Goal: Check status: Check status

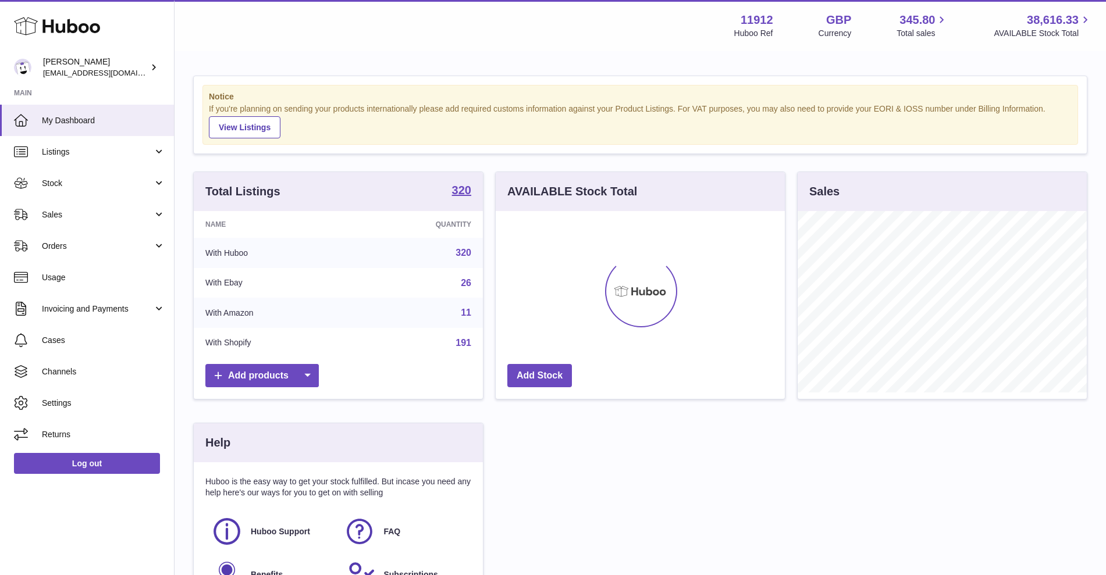
scroll to position [181, 289]
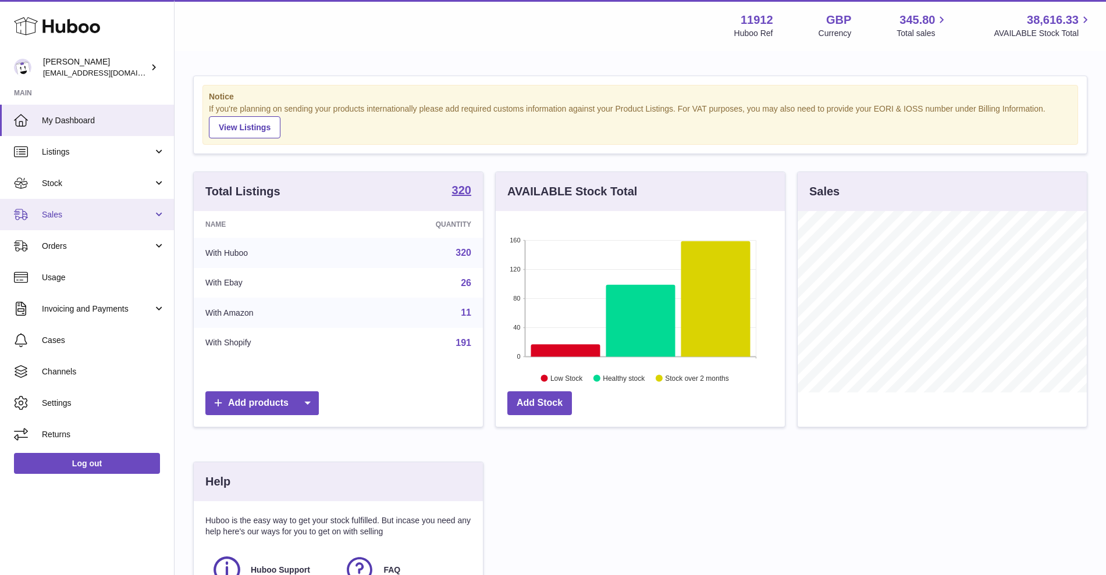
click at [124, 217] on span "Sales" at bounding box center [97, 214] width 111 height 11
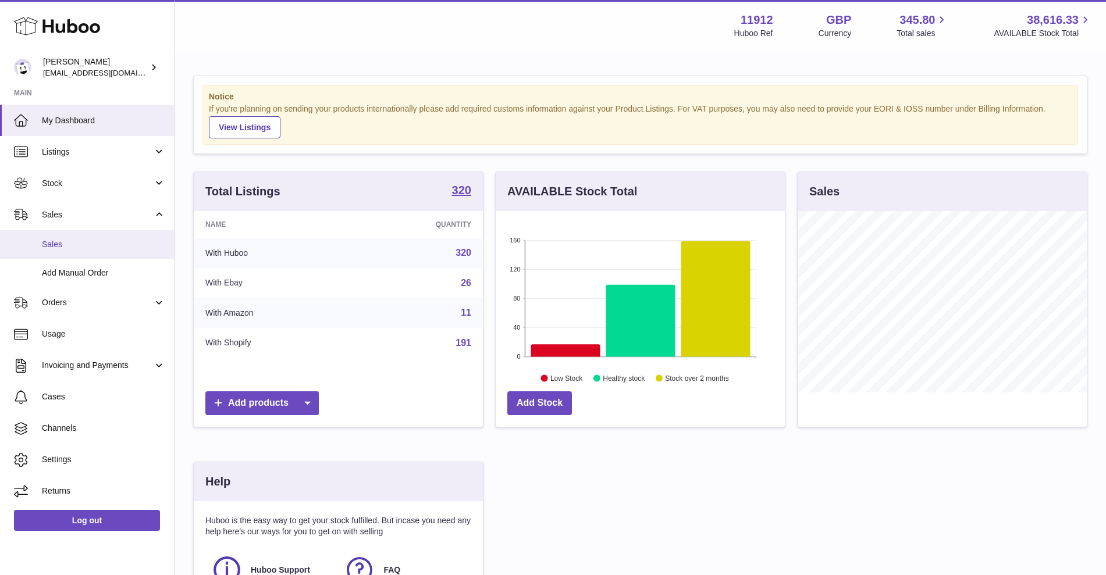
click at [109, 232] on link "Sales" at bounding box center [87, 244] width 174 height 28
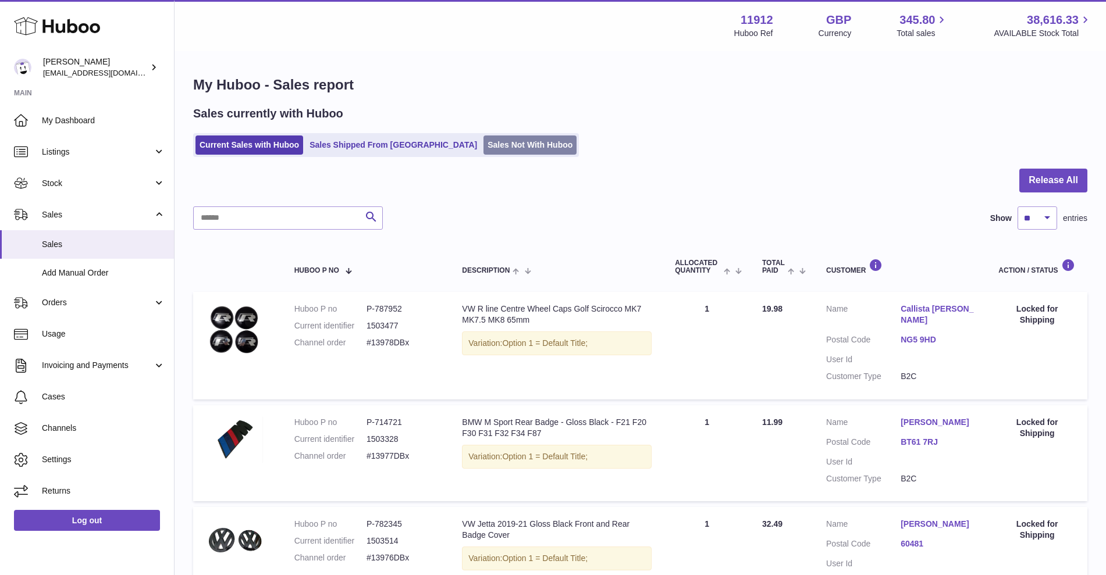
click at [483, 147] on link "Sales Not With Huboo" at bounding box center [529, 145] width 93 height 19
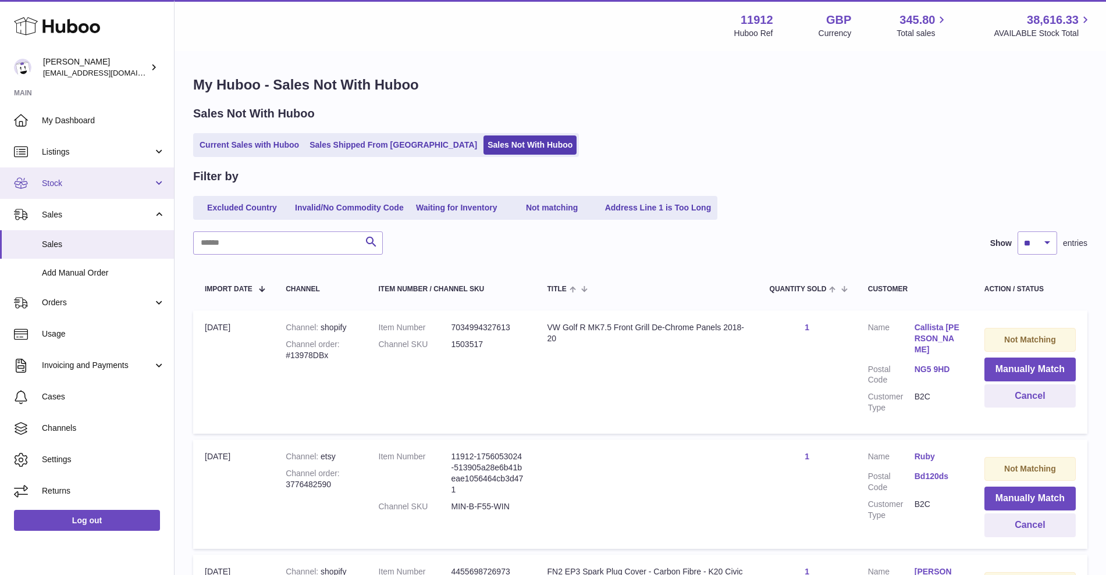
click at [109, 184] on span "Stock" at bounding box center [97, 183] width 111 height 11
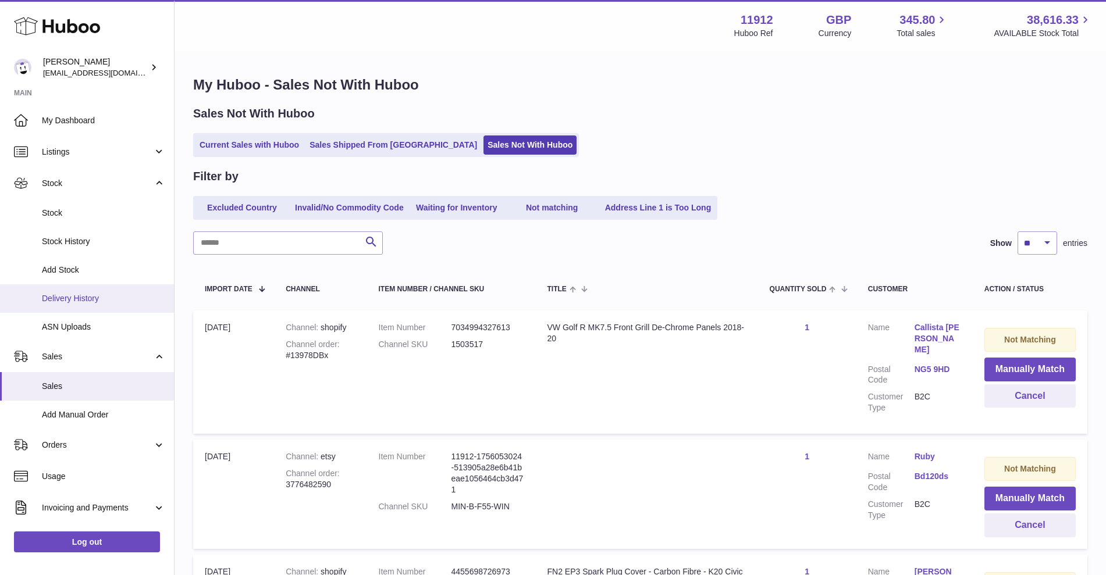
click at [85, 300] on span "Delivery History" at bounding box center [103, 298] width 123 height 11
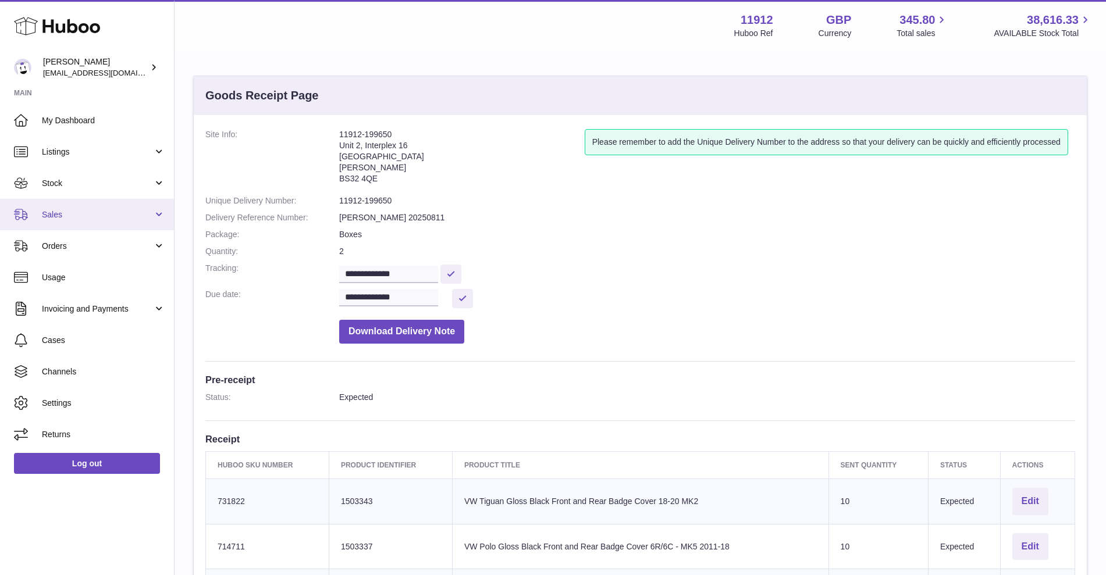
click at [115, 213] on span "Sales" at bounding box center [97, 214] width 111 height 11
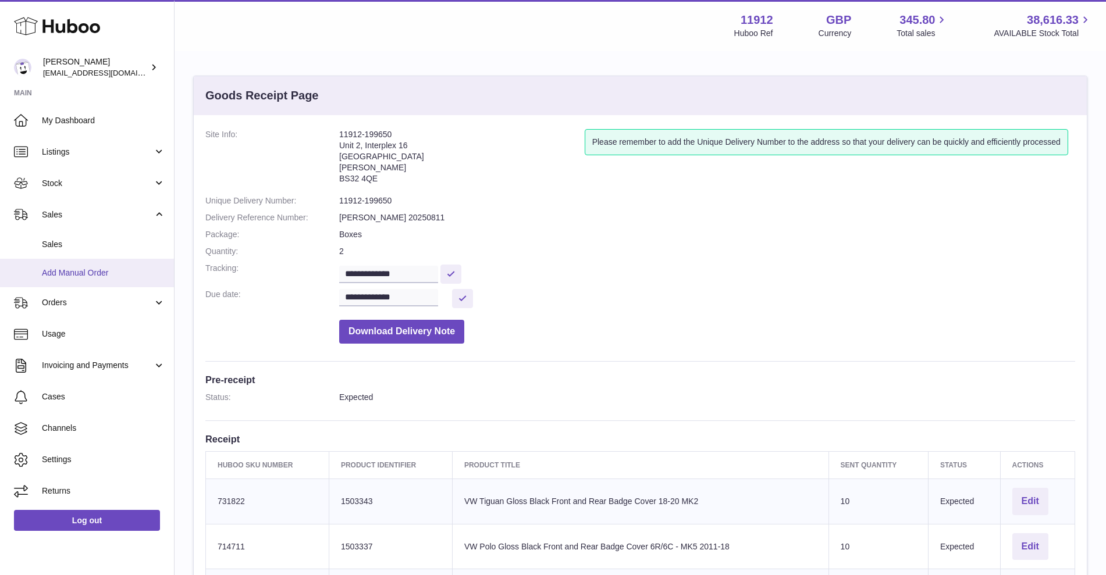
click at [77, 260] on link "Add Manual Order" at bounding box center [87, 273] width 174 height 28
click at [90, 253] on link "Sales" at bounding box center [87, 244] width 174 height 28
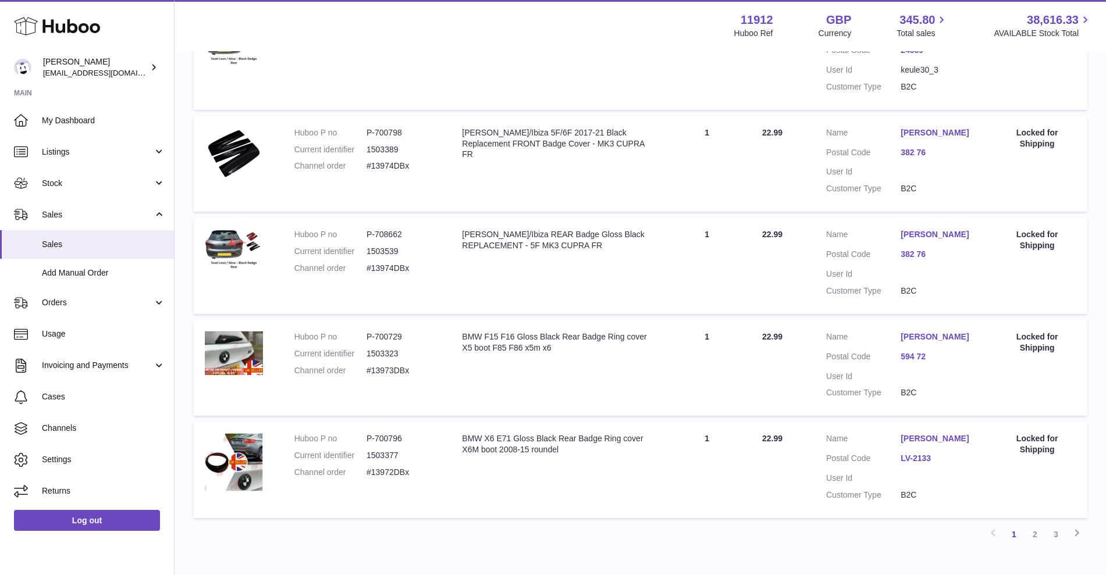
scroll to position [893, 0]
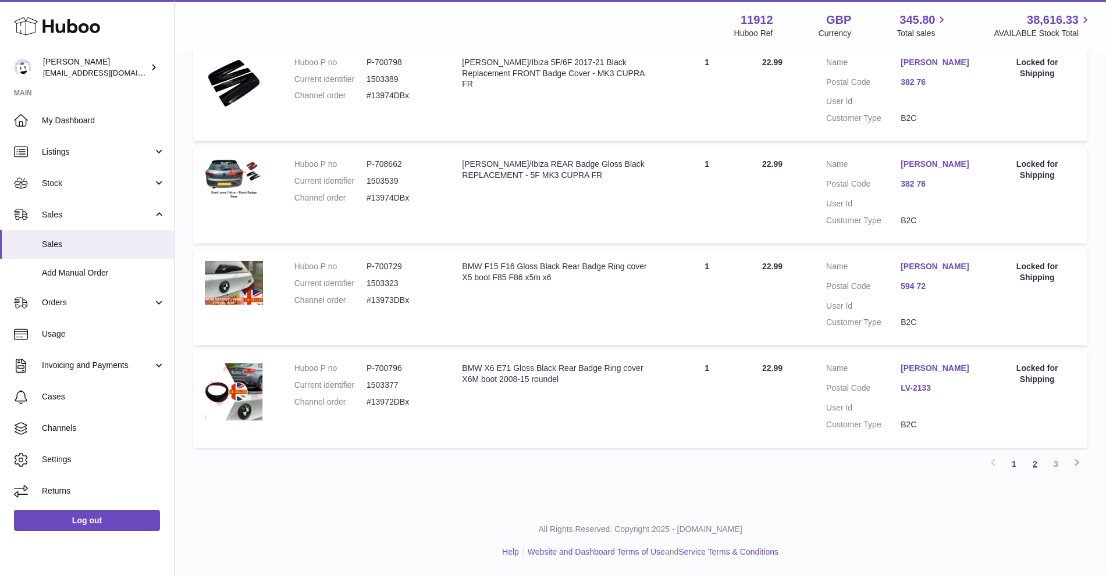
click at [1037, 466] on link "2" at bounding box center [1034, 464] width 21 height 21
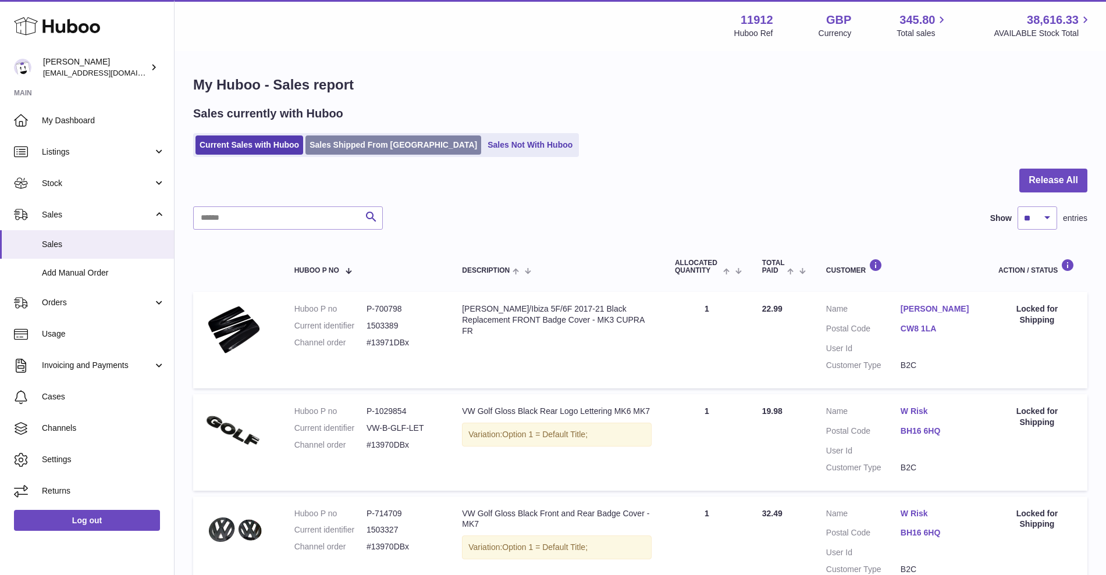
click at [352, 142] on link "Sales Shipped From [GEOGRAPHIC_DATA]" at bounding box center [393, 145] width 176 height 19
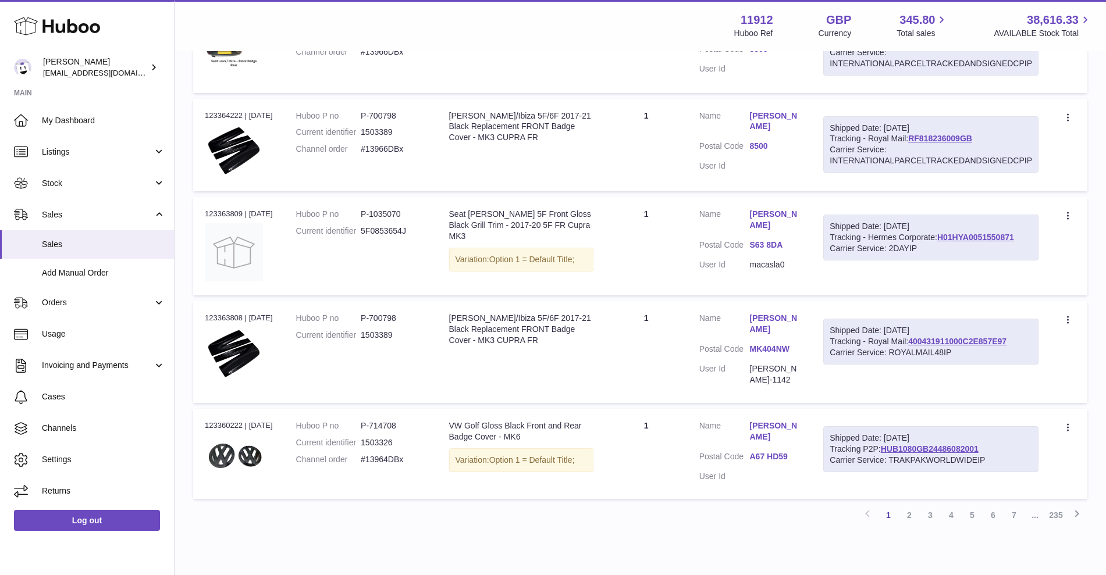
scroll to position [815, 0]
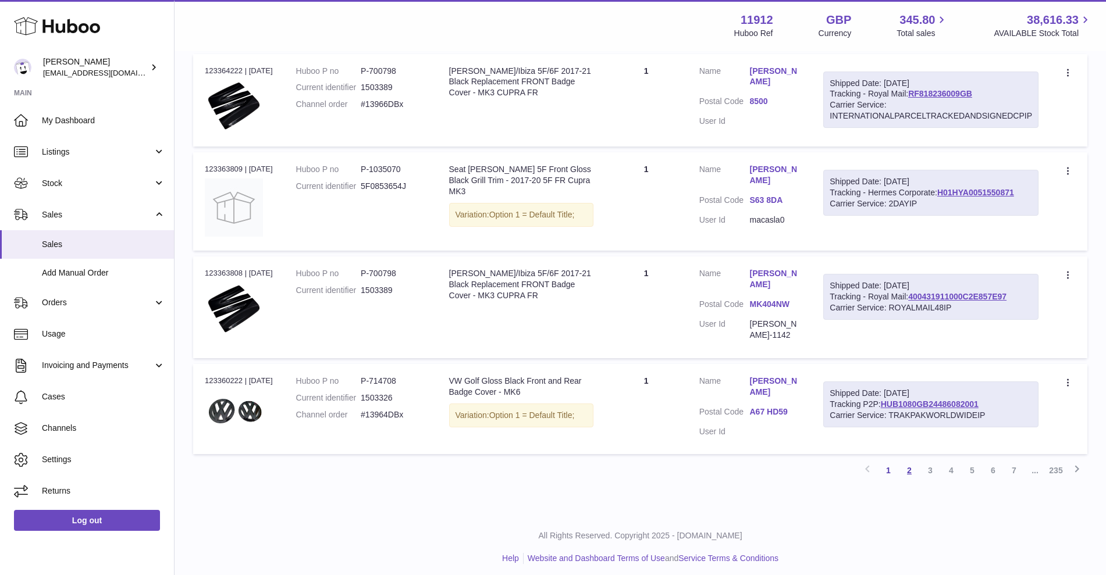
click at [914, 468] on link "2" at bounding box center [909, 470] width 21 height 21
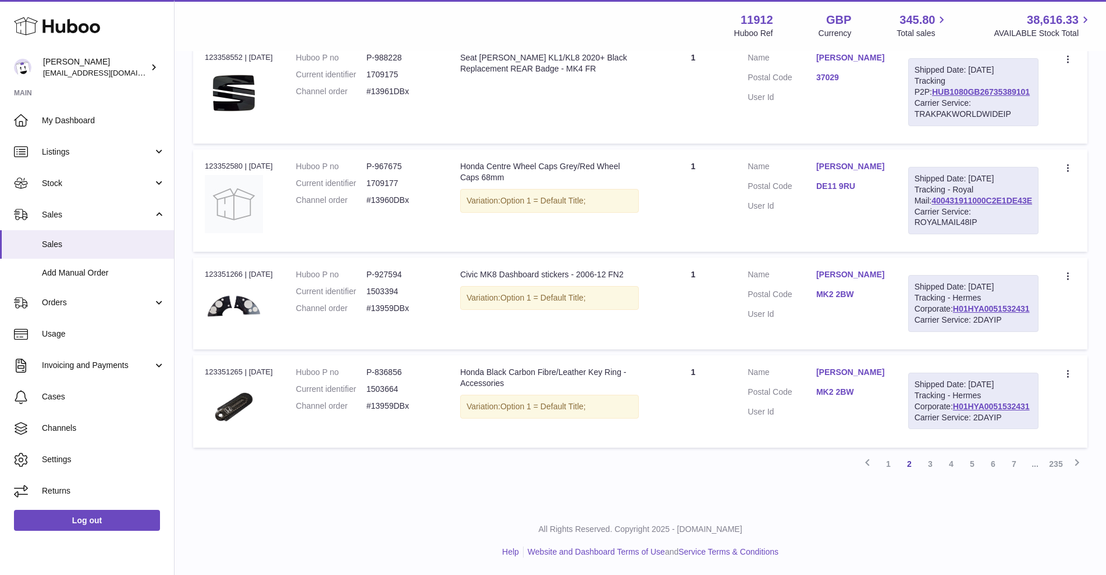
scroll to position [971, 0]
click at [926, 475] on link "3" at bounding box center [930, 464] width 21 height 21
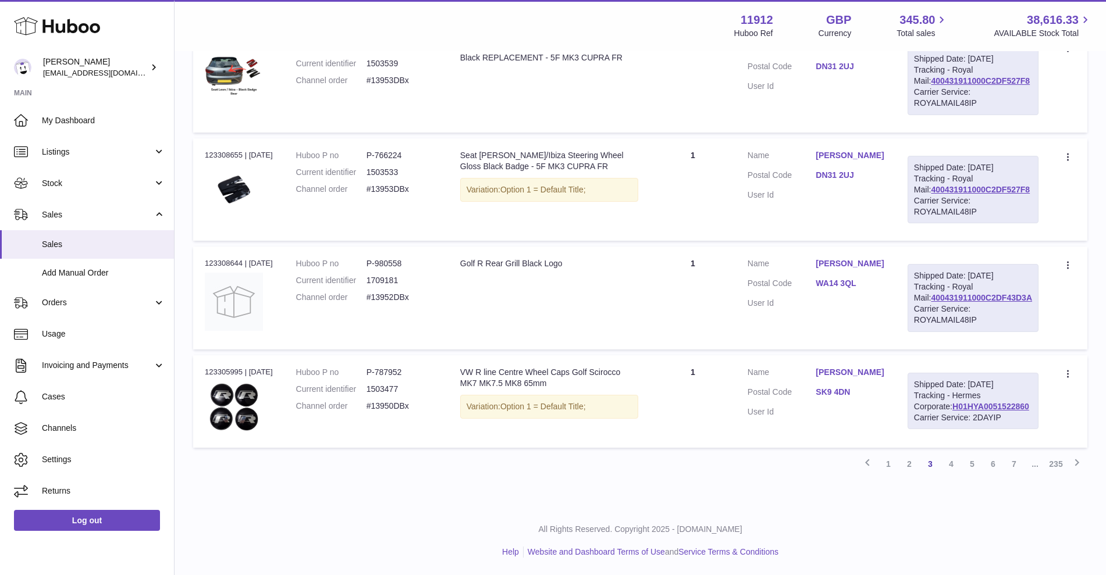
scroll to position [965, 0]
click at [949, 475] on link "4" at bounding box center [950, 464] width 21 height 21
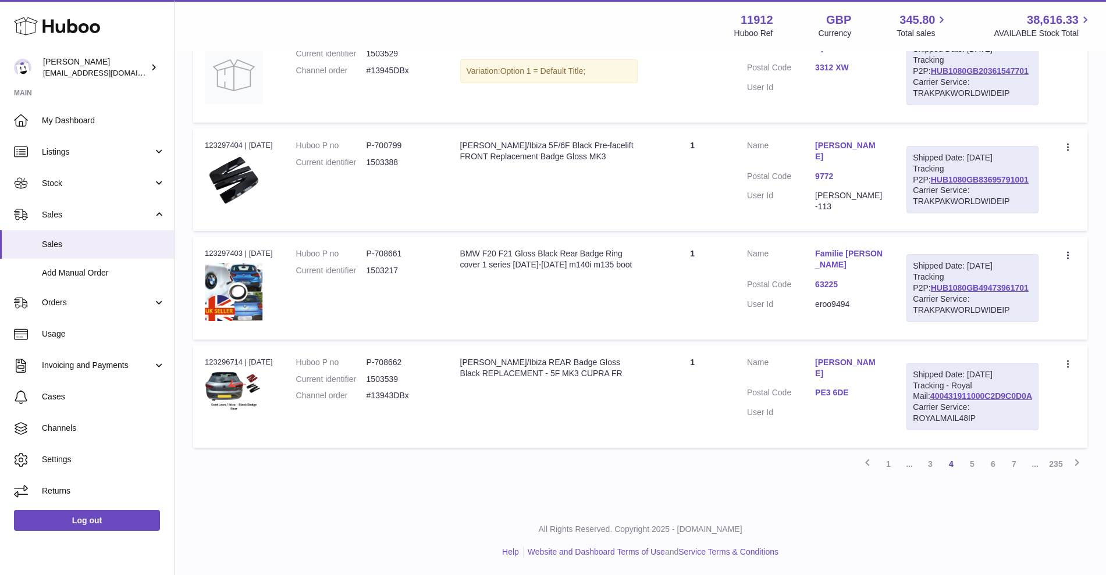
scroll to position [975, 0]
click at [973, 475] on link "5" at bounding box center [971, 464] width 21 height 21
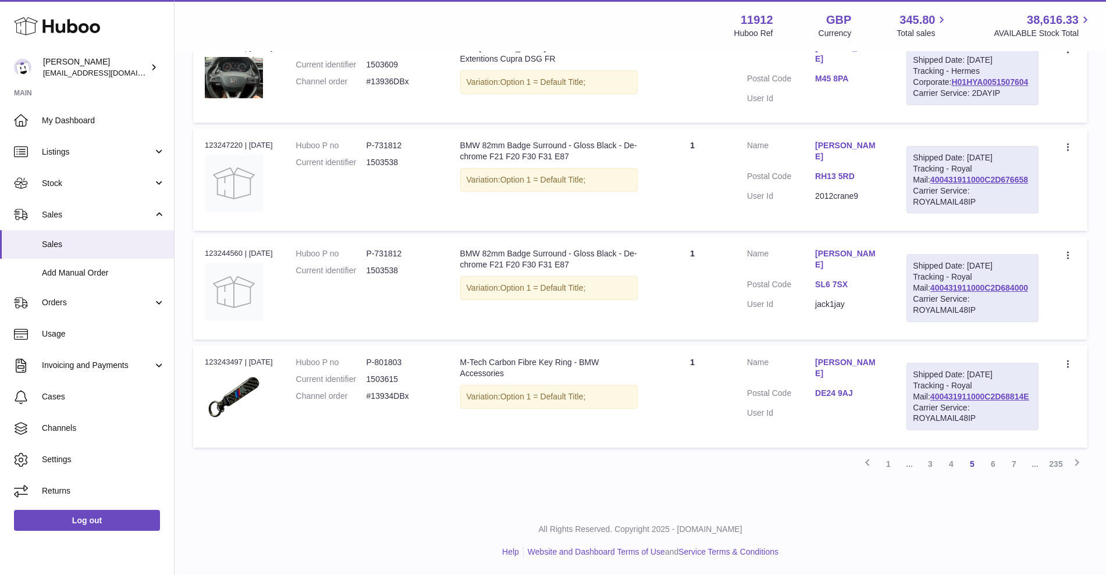
scroll to position [1006, 0]
click at [995, 475] on link "6" at bounding box center [992, 464] width 21 height 21
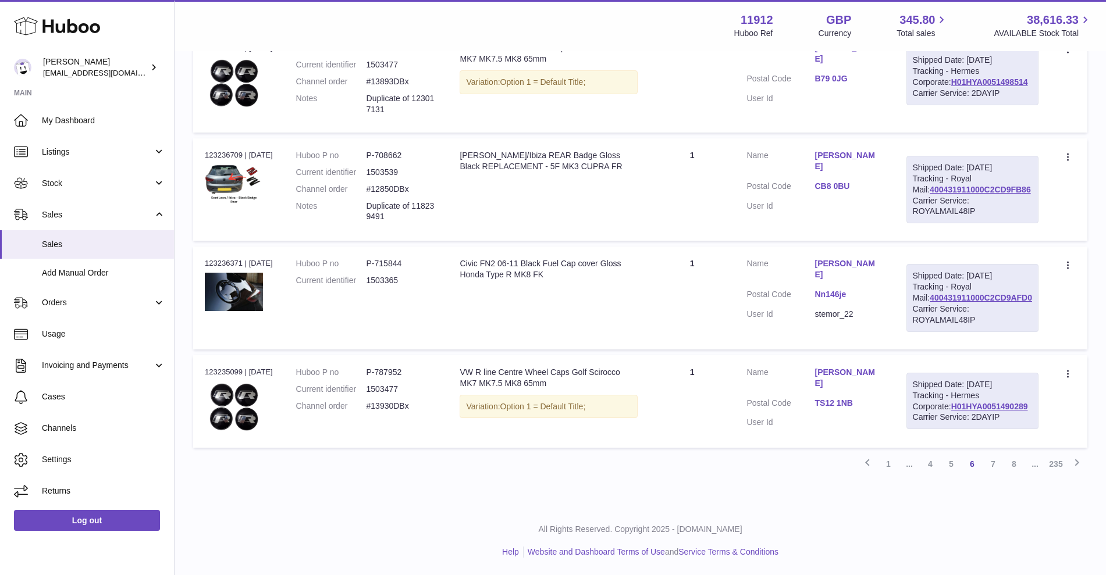
scroll to position [1015, 0]
click at [990, 471] on link "7" at bounding box center [992, 464] width 21 height 21
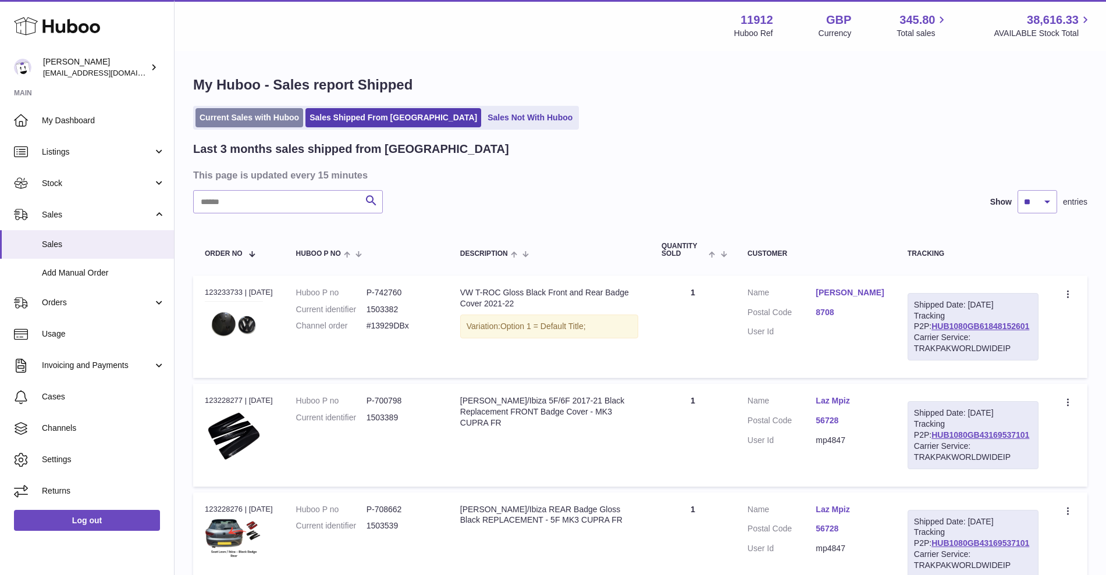
click at [250, 120] on link "Current Sales with Huboo" at bounding box center [249, 117] width 108 height 19
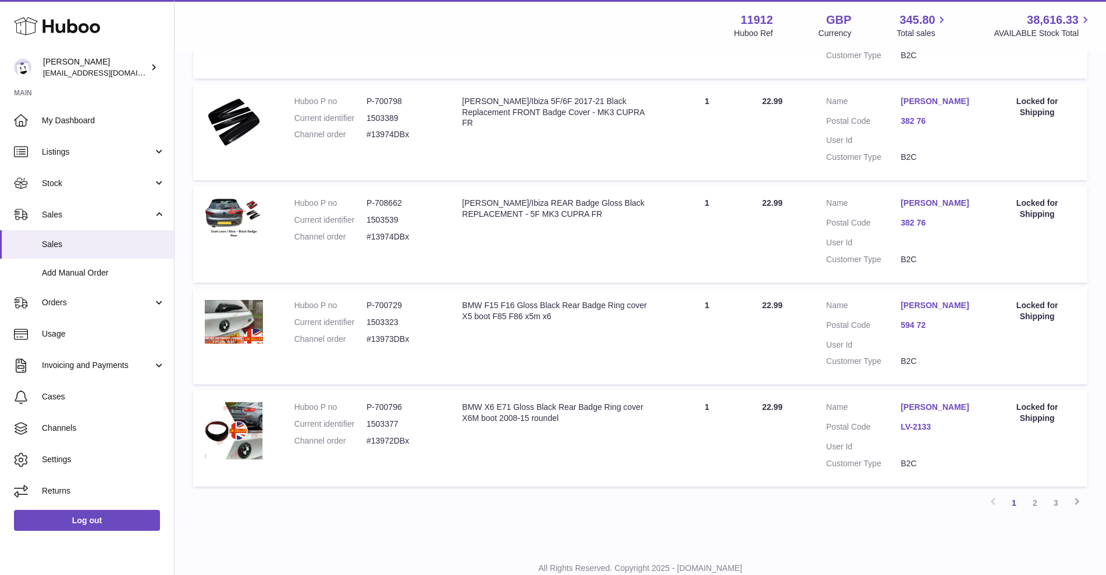
scroll to position [893, 0]
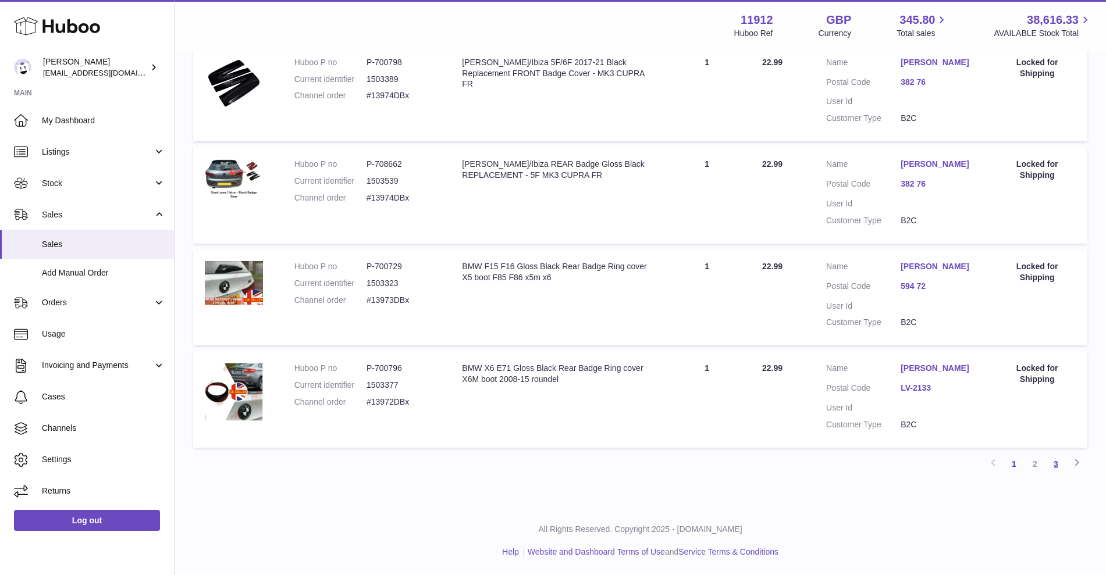
click at [1055, 457] on link "3" at bounding box center [1055, 464] width 21 height 21
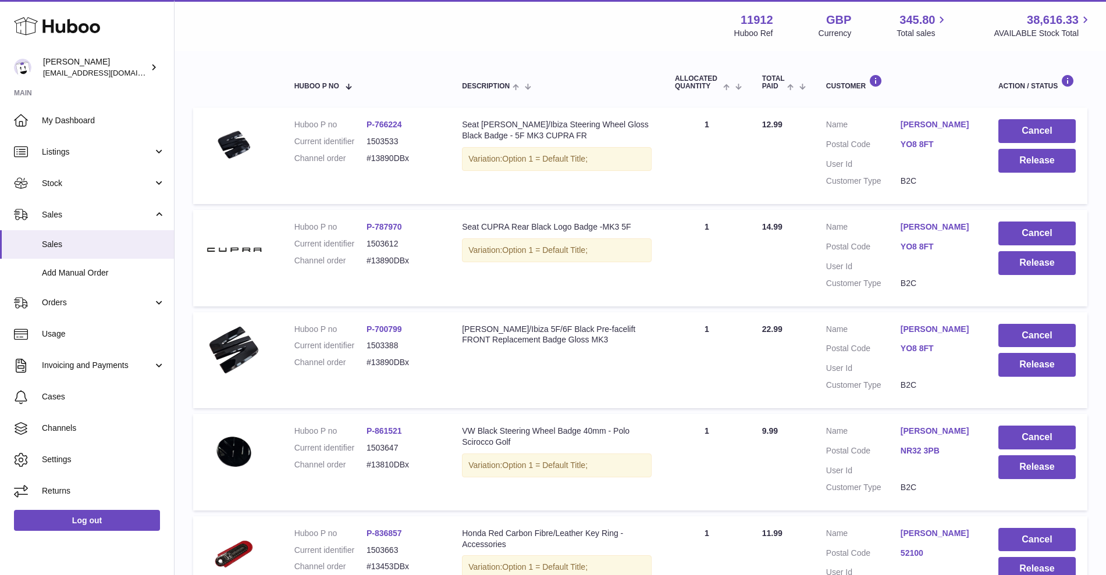
scroll to position [184, 0]
click at [1023, 158] on button "Release" at bounding box center [1036, 161] width 77 height 24
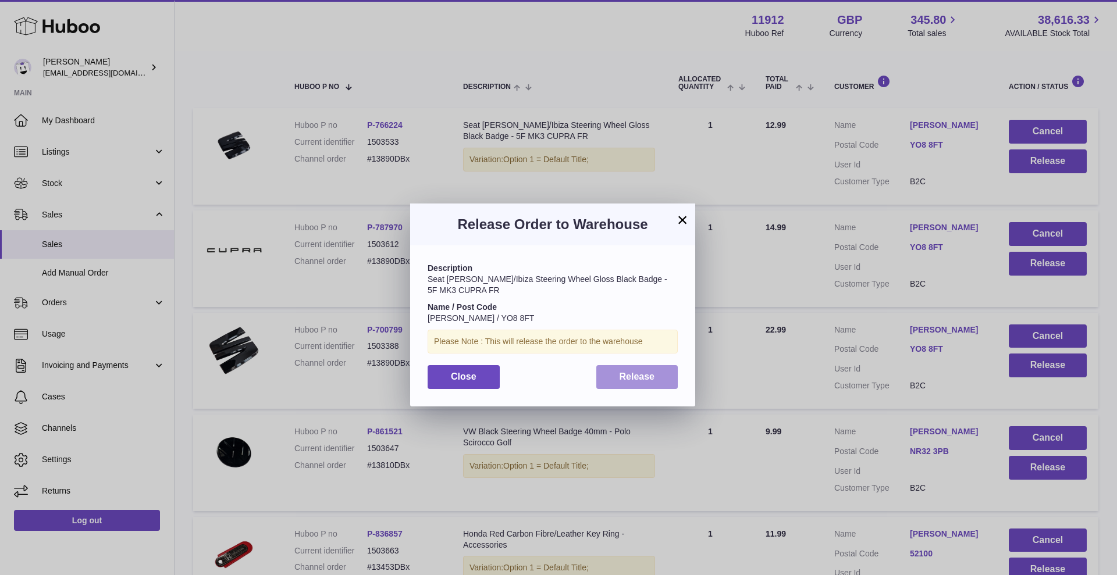
click at [640, 366] on button "Release" at bounding box center [637, 377] width 82 height 24
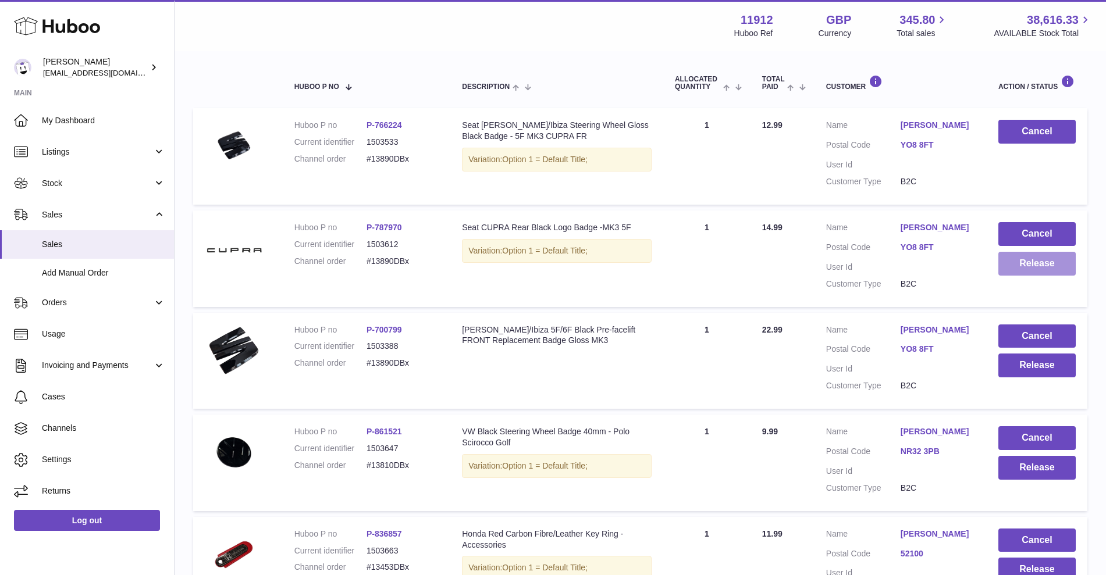
click at [1028, 266] on button "Release" at bounding box center [1036, 264] width 77 height 24
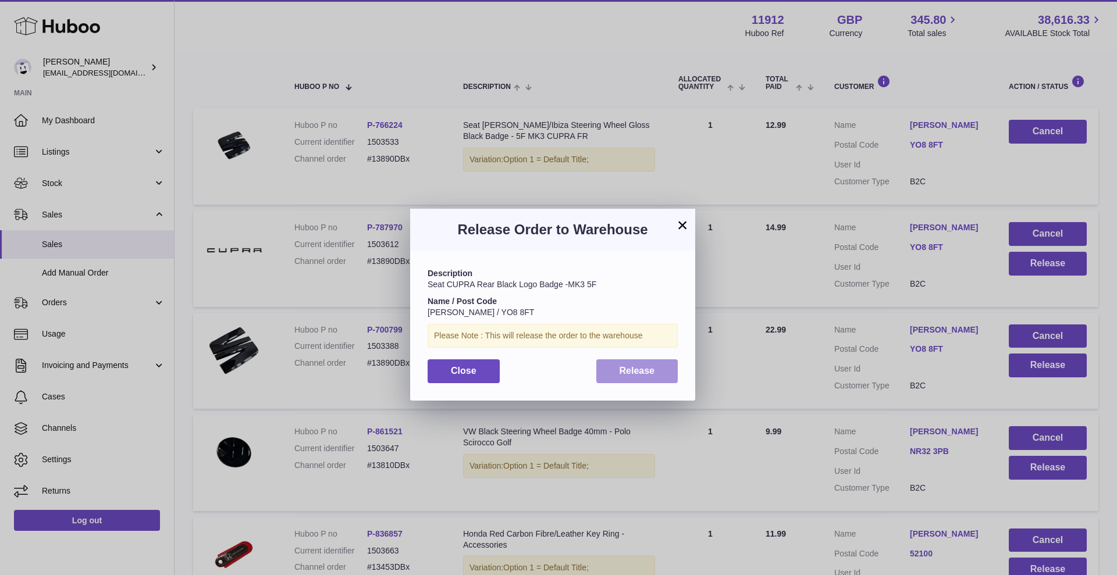
click at [618, 376] on button "Release" at bounding box center [637, 371] width 82 height 24
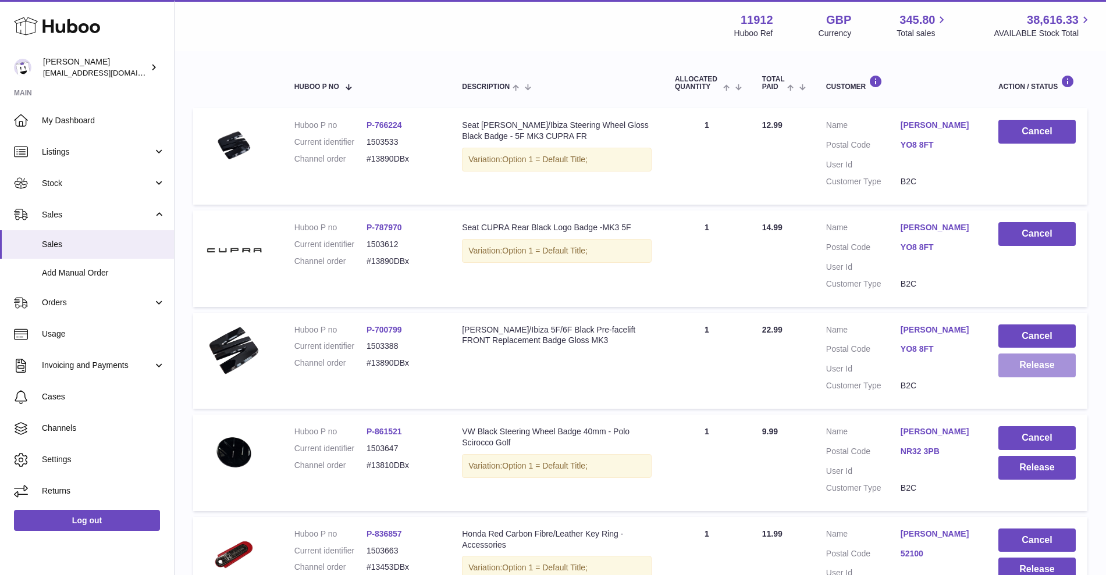
click at [1020, 370] on button "Release" at bounding box center [1036, 366] width 77 height 24
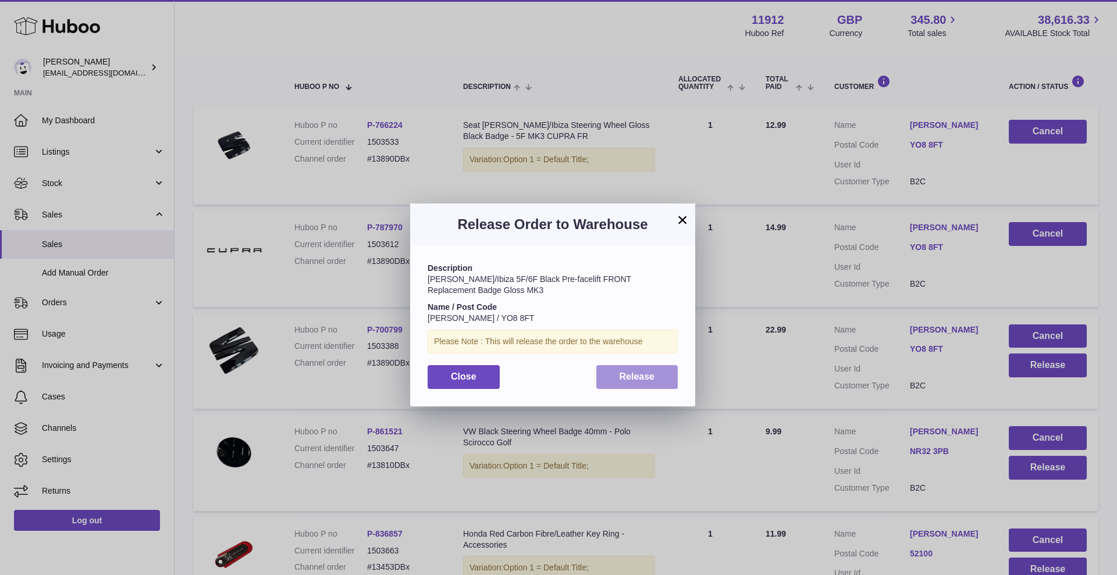
click at [627, 386] on button "Release" at bounding box center [637, 377] width 82 height 24
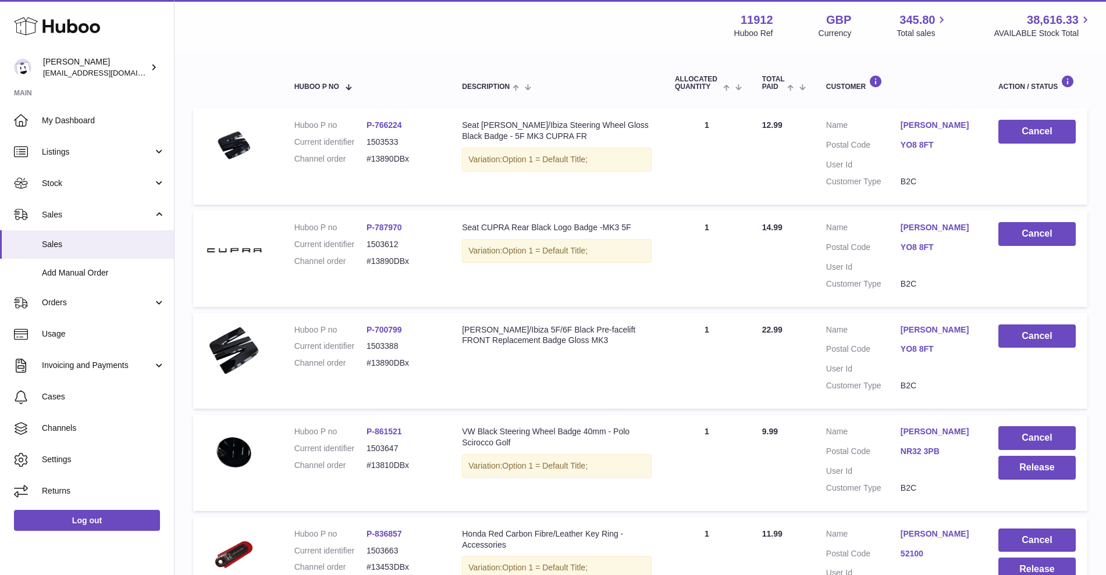
scroll to position [349, 0]
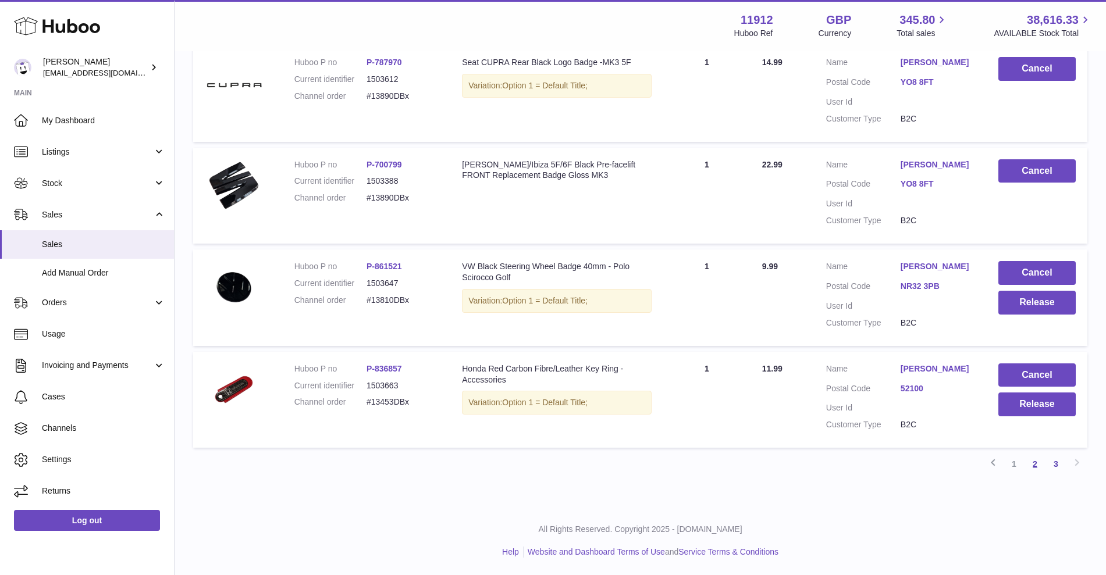
click at [1032, 464] on link "2" at bounding box center [1034, 464] width 21 height 21
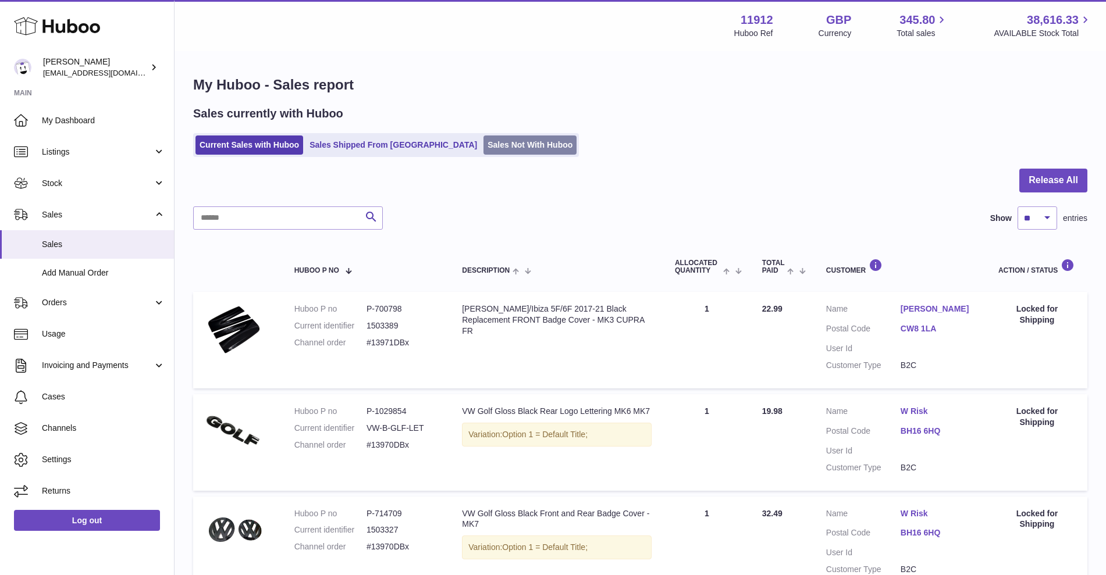
click at [483, 137] on link "Sales Not With Huboo" at bounding box center [529, 145] width 93 height 19
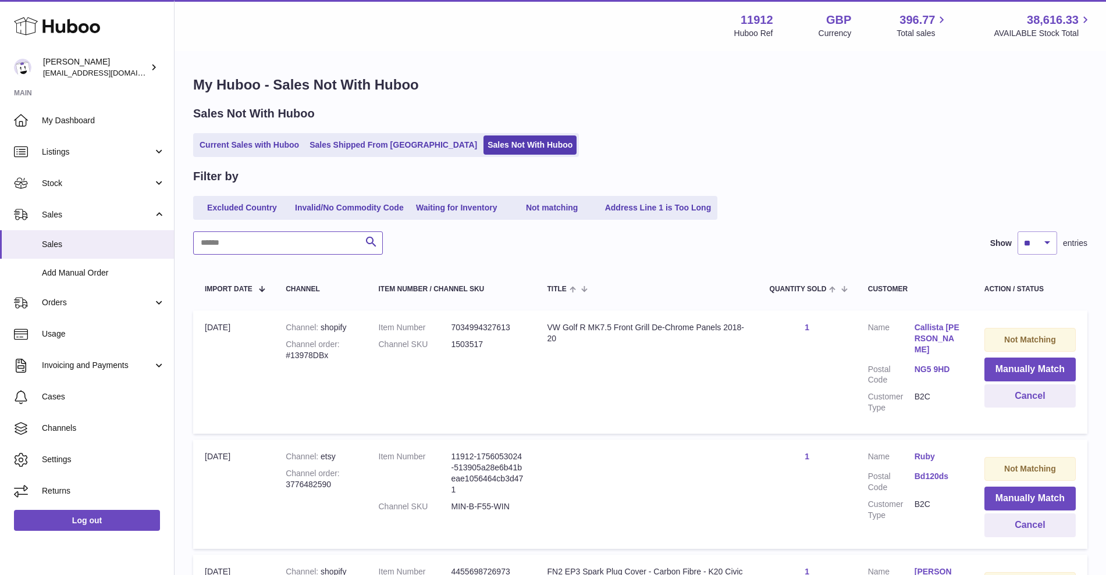
click at [275, 245] on input "text" at bounding box center [288, 242] width 190 height 23
type input "***"
